Goal: Task Accomplishment & Management: Use online tool/utility

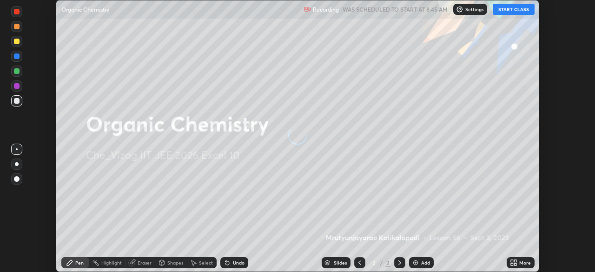
scroll to position [272, 594]
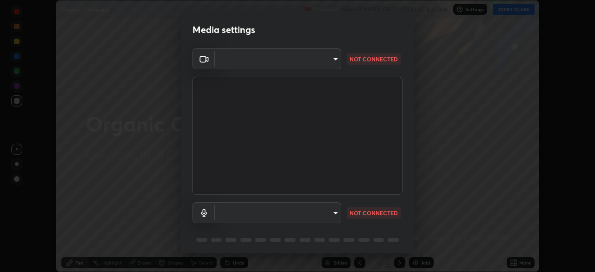
type input "b7708c8938eb645677ea8461e7e65ca52b5b38e867a8e1cbb7878e4040da6199"
type input "default"
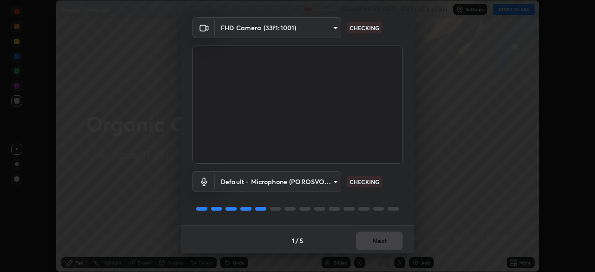
scroll to position [33, 0]
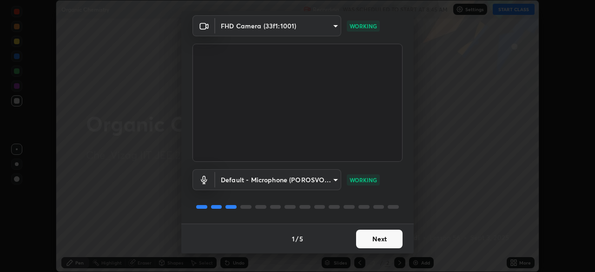
click at [384, 235] on button "Next" at bounding box center [379, 238] width 46 height 19
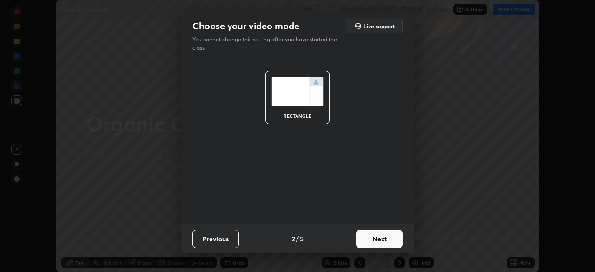
scroll to position [0, 0]
click at [379, 235] on button "Next" at bounding box center [379, 238] width 46 height 19
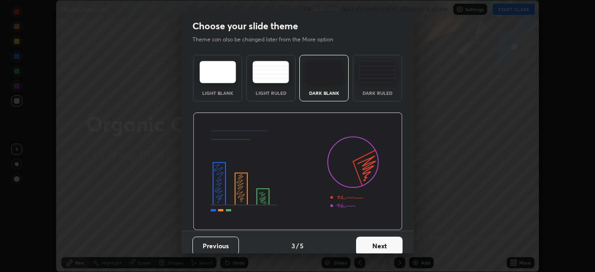
click at [386, 241] on button "Next" at bounding box center [379, 245] width 46 height 19
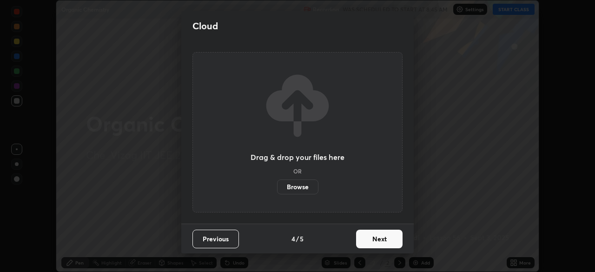
click at [380, 237] on button "Next" at bounding box center [379, 238] width 46 height 19
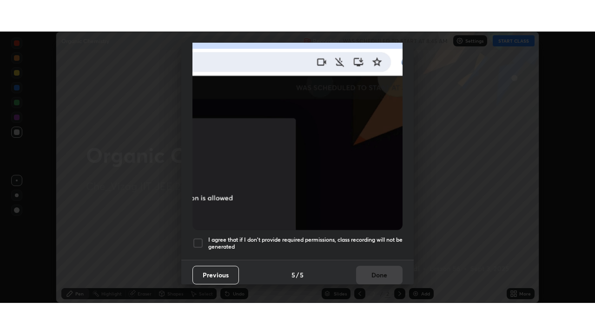
scroll to position [222, 0]
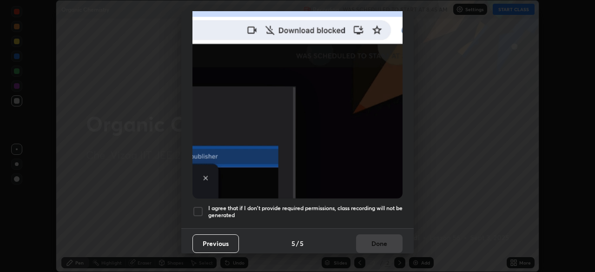
click at [195, 206] on div at bounding box center [197, 211] width 11 height 11
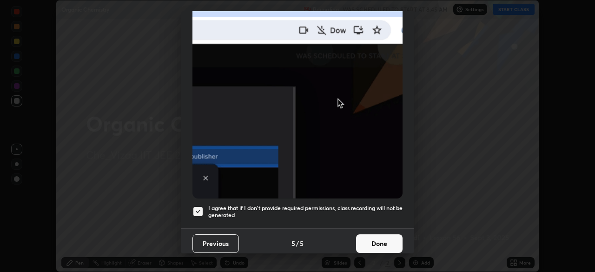
click at [380, 239] on button "Done" at bounding box center [379, 243] width 46 height 19
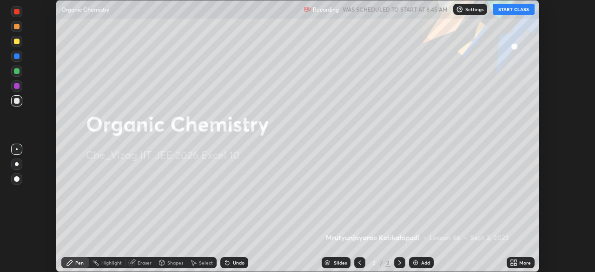
click at [421, 257] on div "Add" at bounding box center [421, 262] width 25 height 11
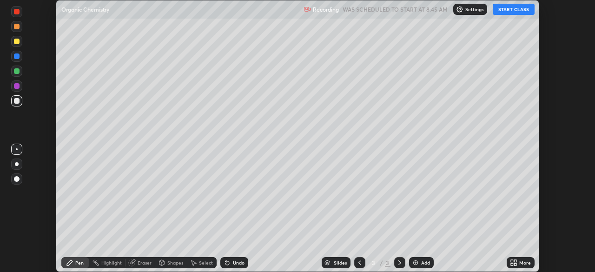
click at [518, 262] on div "More" at bounding box center [520, 262] width 28 height 11
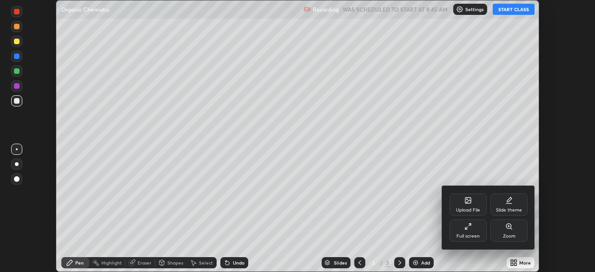
click at [463, 224] on div "Full screen" at bounding box center [467, 230] width 37 height 22
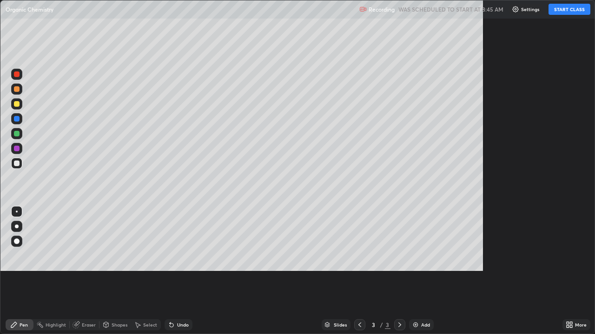
scroll to position [334, 595]
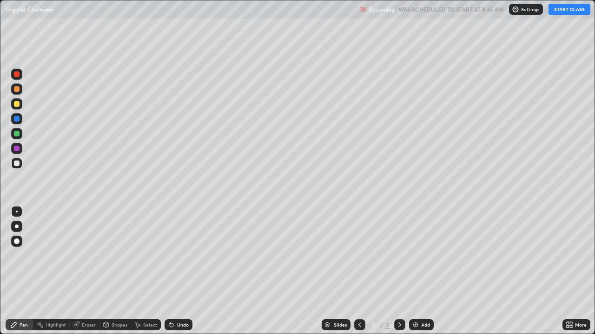
click at [564, 9] on button "START CLASS" at bounding box center [569, 9] width 42 height 11
click at [425, 271] on div "Add" at bounding box center [425, 325] width 9 height 5
click at [427, 271] on div "Add" at bounding box center [425, 325] width 9 height 5
click at [89, 271] on div "Eraser" at bounding box center [89, 325] width 14 height 5
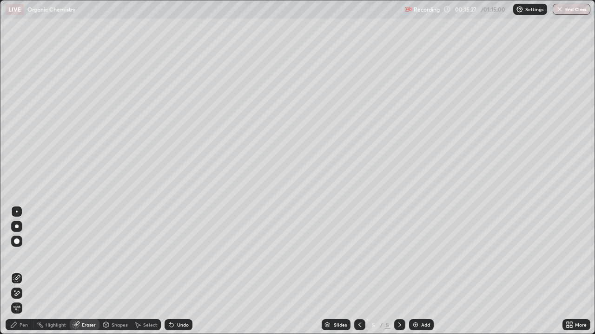
click at [20, 271] on div "Pen" at bounding box center [24, 325] width 8 height 5
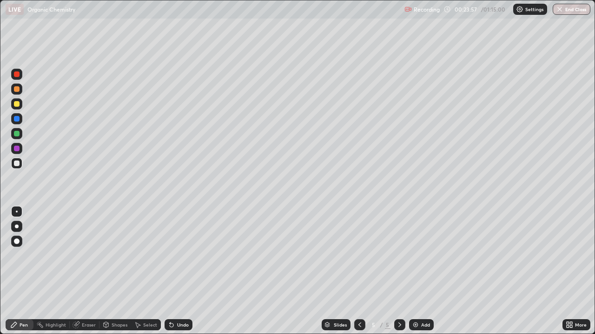
click at [423, 271] on div "Add" at bounding box center [425, 325] width 9 height 5
click at [424, 271] on div "Add" at bounding box center [425, 325] width 9 height 5
click at [82, 271] on div "Eraser" at bounding box center [85, 325] width 30 height 11
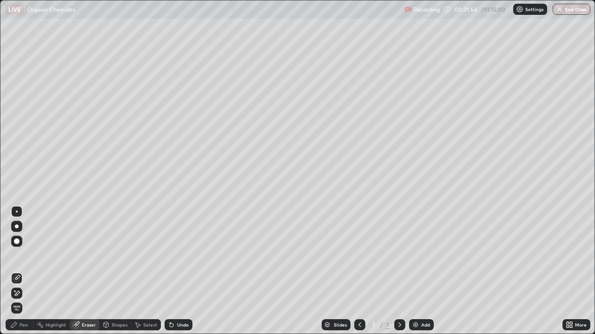
click at [24, 271] on div "Pen" at bounding box center [20, 325] width 28 height 11
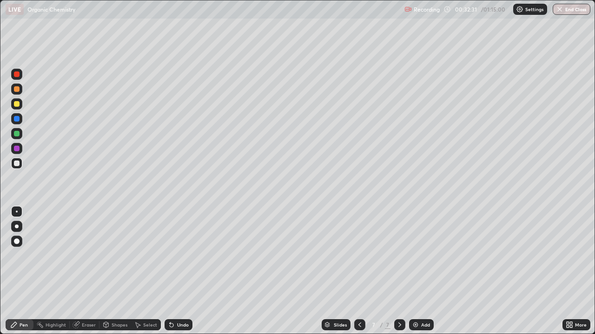
click at [93, 271] on div "Eraser" at bounding box center [85, 325] width 30 height 11
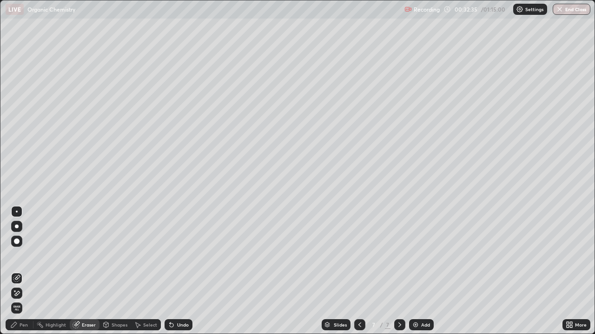
click at [11, 271] on div "Pen" at bounding box center [20, 325] width 28 height 11
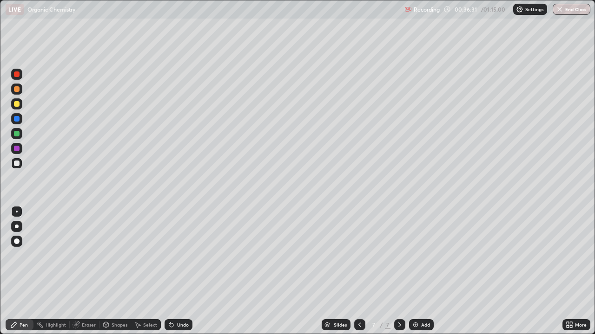
click at [420, 271] on div "Add" at bounding box center [421, 325] width 25 height 11
click at [425, 271] on div "Add" at bounding box center [425, 325] width 9 height 5
click at [17, 148] on div at bounding box center [17, 149] width 6 height 6
click at [16, 164] on div at bounding box center [17, 164] width 6 height 6
click at [16, 147] on div at bounding box center [17, 149] width 6 height 6
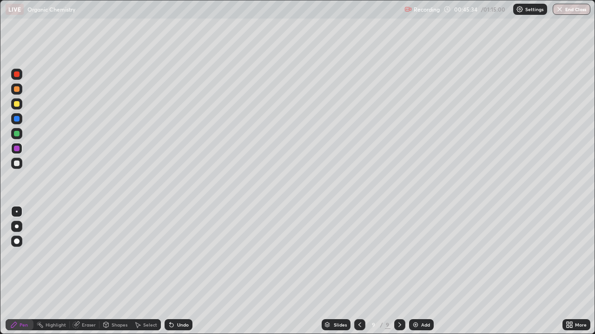
click at [17, 163] on div at bounding box center [17, 164] width 6 height 6
click at [426, 271] on div "Add" at bounding box center [425, 325] width 9 height 5
click at [425, 271] on div "Add" at bounding box center [421, 325] width 25 height 11
click at [568, 13] on button "End Class" at bounding box center [571, 9] width 38 height 11
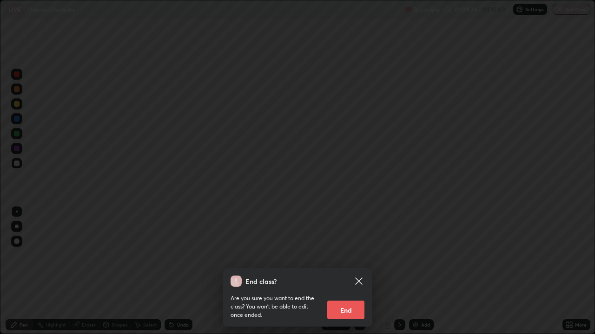
click at [360, 271] on button "End" at bounding box center [345, 310] width 37 height 19
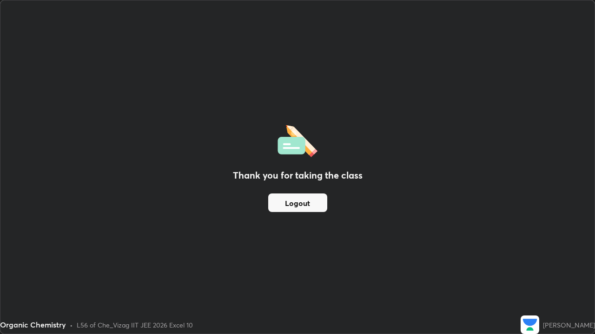
click at [316, 201] on button "Logout" at bounding box center [297, 203] width 59 height 19
